Goal: Information Seeking & Learning: Learn about a topic

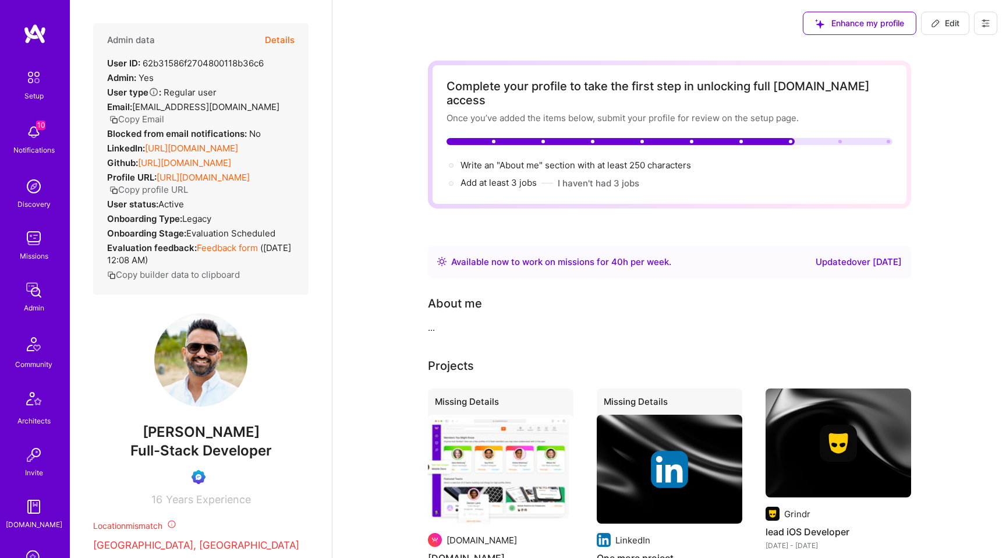
click at [282, 45] on button "Details" at bounding box center [280, 40] width 30 height 34
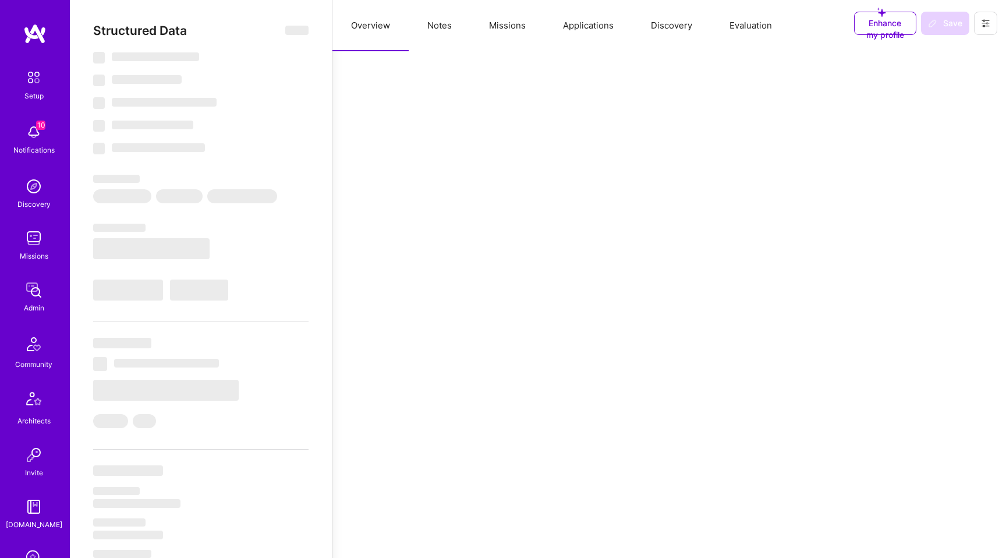
select select "Right Now"
select select "Verified"
select select "US"
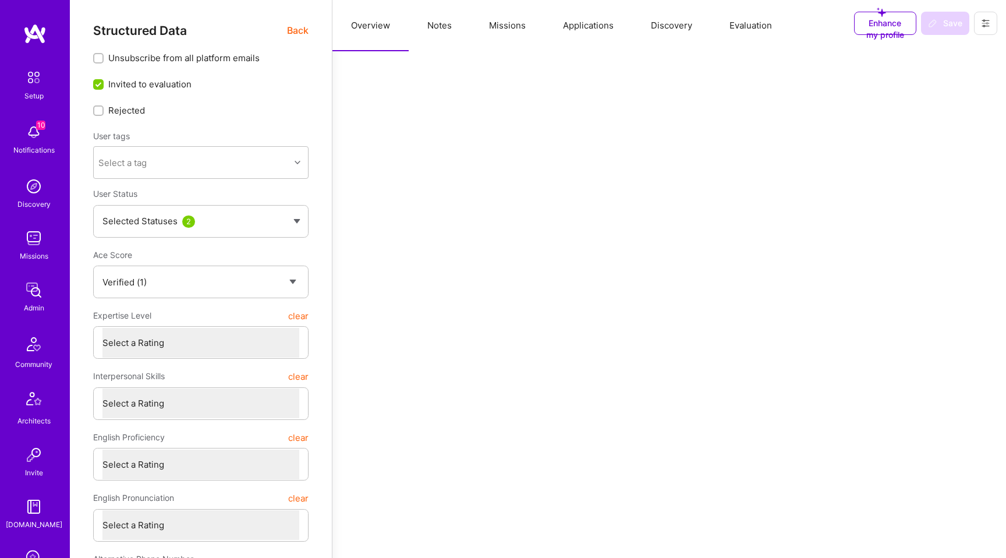
click at [755, 31] on button "Evaluation" at bounding box center [751, 25] width 80 height 51
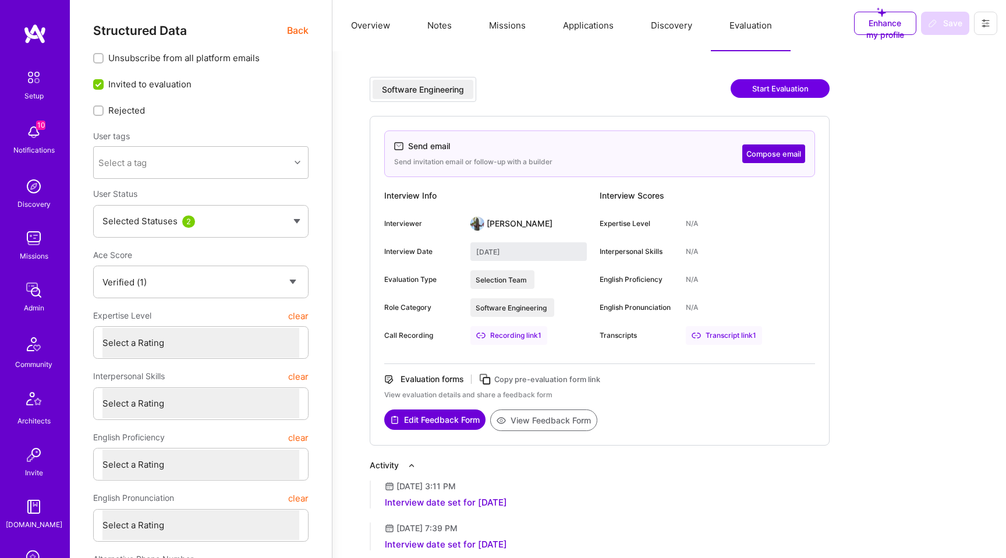
click at [524, 338] on div "Recording link 1" at bounding box center [508, 335] width 77 height 19
click at [739, 339] on div "Transcript link 1" at bounding box center [724, 335] width 76 height 19
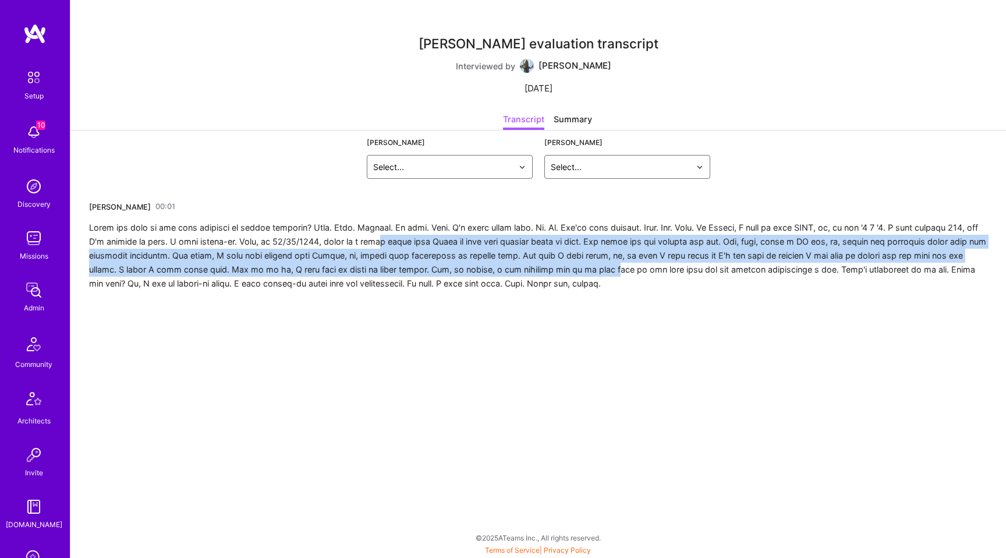
drag, startPoint x: 413, startPoint y: 239, endPoint x: 578, endPoint y: 271, distance: 168.4
click at [578, 271] on div at bounding box center [538, 256] width 898 height 70
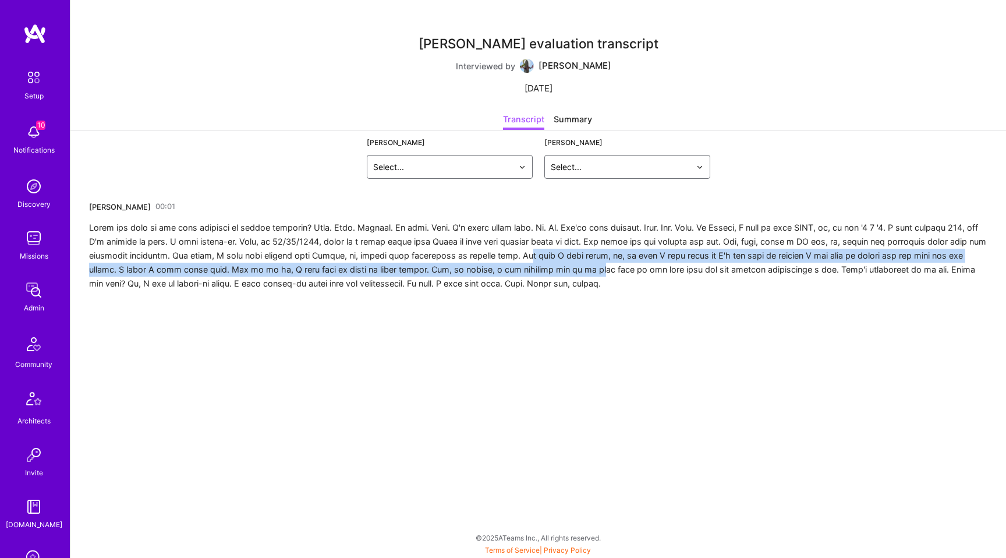
click at [564, 262] on div at bounding box center [538, 256] width 898 height 70
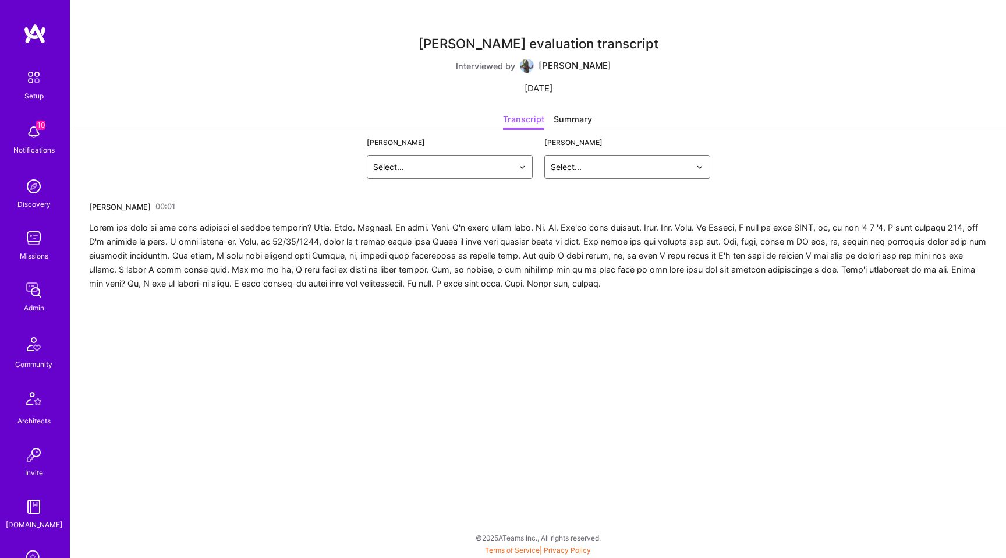
click at [586, 284] on div at bounding box center [538, 256] width 898 height 70
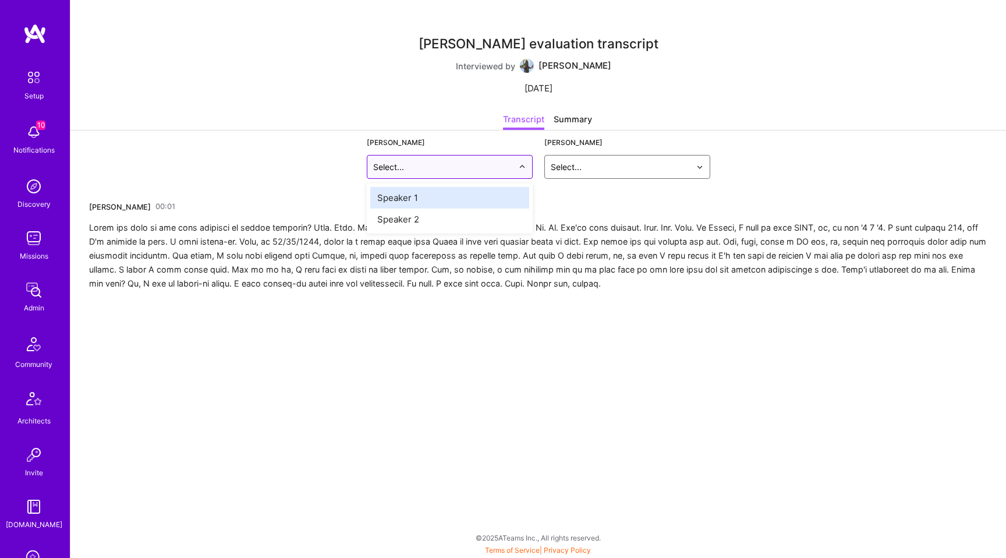
click at [464, 174] on div "Select..." at bounding box center [442, 166] width 151 height 23
click at [476, 196] on div "Speaker 1" at bounding box center [449, 198] width 159 height 22
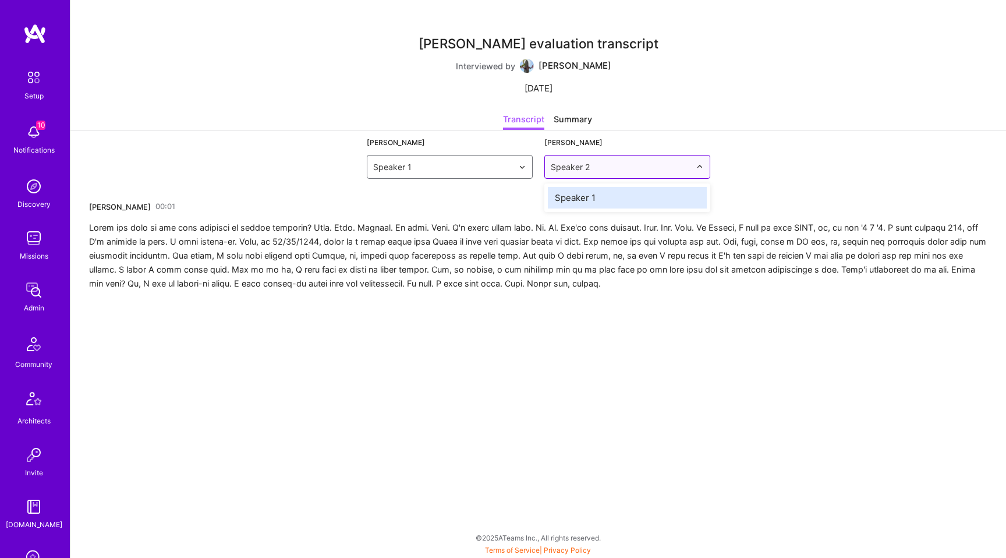
click at [561, 175] on div "Speaker 2" at bounding box center [620, 166] width 151 height 23
click at [566, 197] on div "Speaker 1" at bounding box center [627, 198] width 159 height 22
drag, startPoint x: 576, startPoint y: 168, endPoint x: 501, endPoint y: 168, distance: 74.5
click at [501, 168] on div "Luis Montoya Speaker 2 Naveed Ahmad option Speaker 1, selected. option Speaker …" at bounding box center [538, 154] width 343 height 48
click at [501, 168] on input "text" at bounding box center [443, 167] width 140 height 12
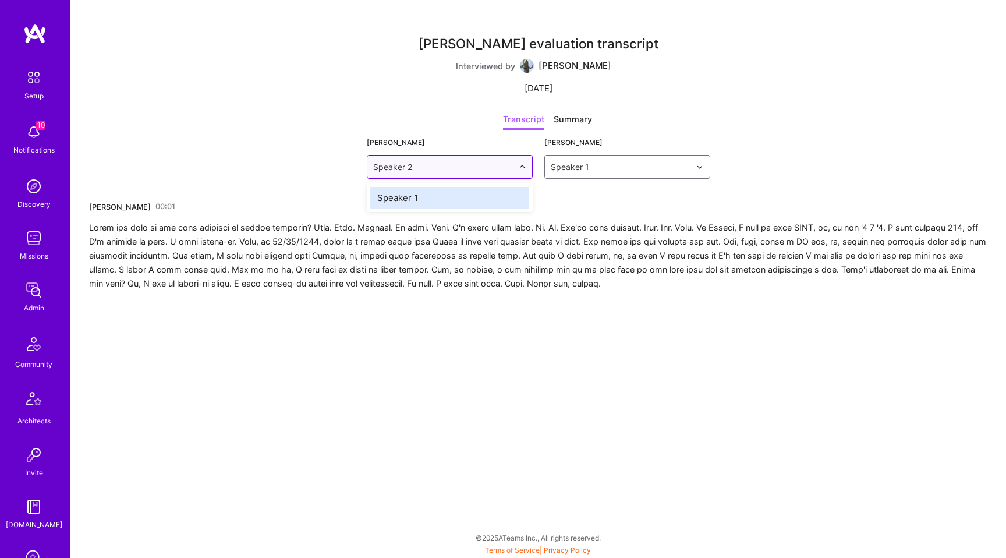
click at [478, 197] on div "Speaker 1" at bounding box center [449, 198] width 159 height 22
click at [477, 161] on input "text" at bounding box center [443, 167] width 140 height 12
click at [488, 192] on div "Speaker 2" at bounding box center [449, 198] width 159 height 22
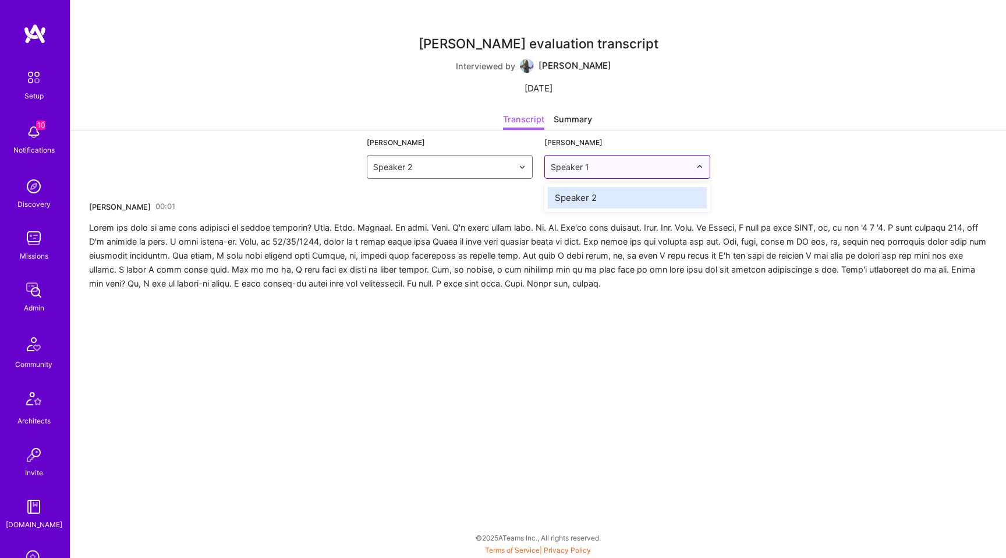
click at [583, 168] on input "text" at bounding box center [621, 167] width 140 height 12
click at [574, 197] on div "Speaker 2" at bounding box center [627, 198] width 159 height 22
click at [600, 171] on input "text" at bounding box center [621, 167] width 140 height 12
click at [574, 192] on div "Speaker 1" at bounding box center [627, 198] width 159 height 22
click at [572, 120] on div "Summary" at bounding box center [573, 121] width 38 height 17
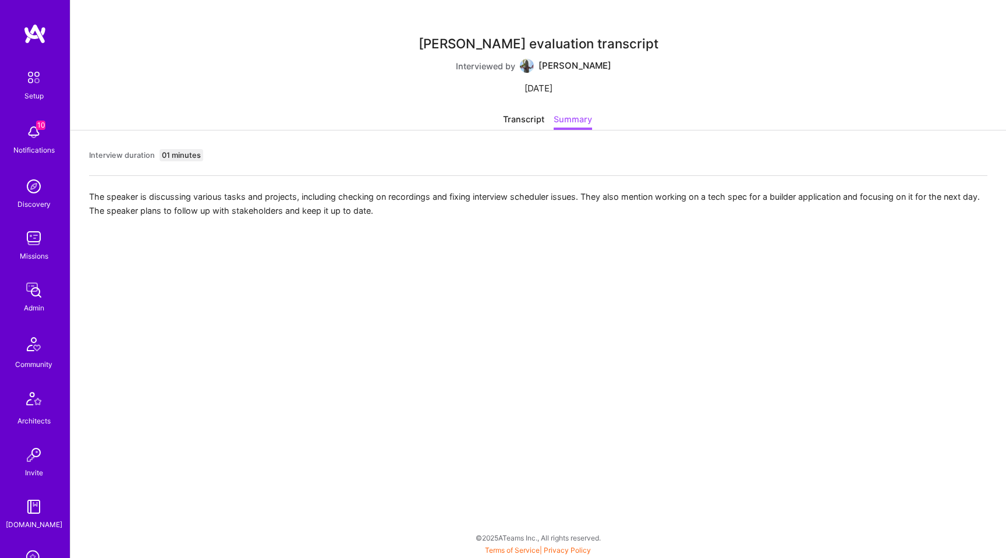
click at [520, 119] on div "Transcript" at bounding box center [523, 121] width 41 height 17
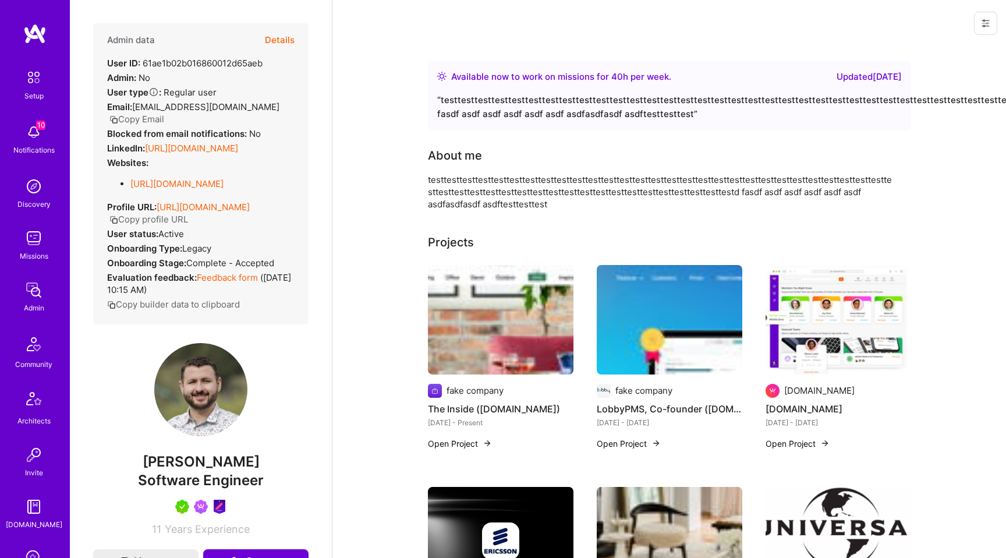
click at [988, 29] on button at bounding box center [985, 23] width 23 height 23
click at [958, 47] on button "Login as [PERSON_NAME]" at bounding box center [935, 50] width 123 height 30
